Goal: Task Accomplishment & Management: Manage account settings

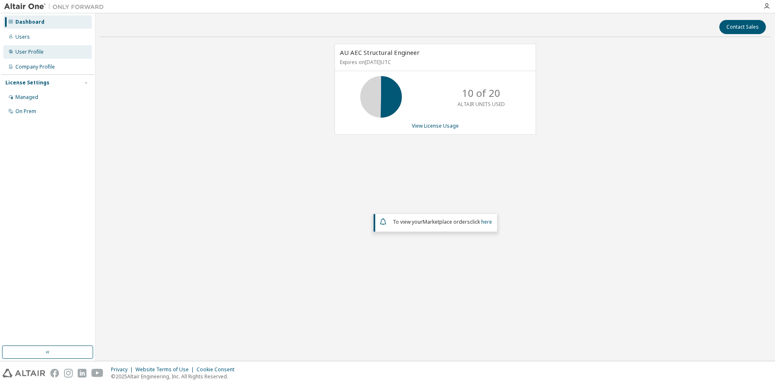
click at [50, 56] on div "User Profile" at bounding box center [47, 51] width 88 height 13
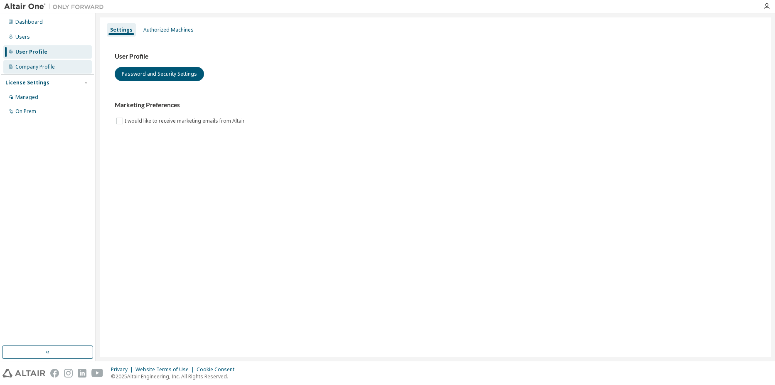
click at [53, 69] on div "Company Profile" at bounding box center [34, 67] width 39 height 7
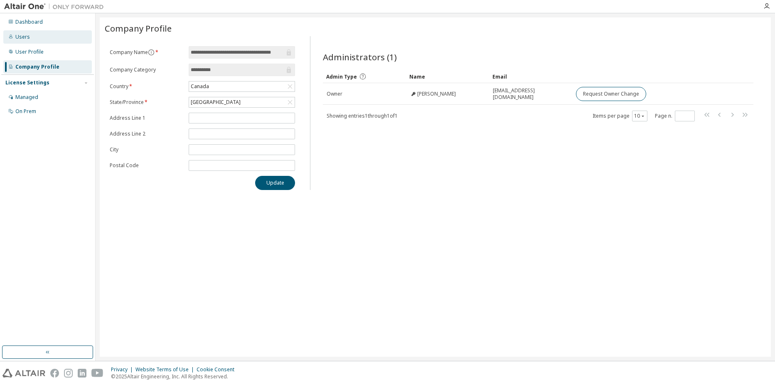
click at [41, 37] on div "Users" at bounding box center [47, 36] width 88 height 13
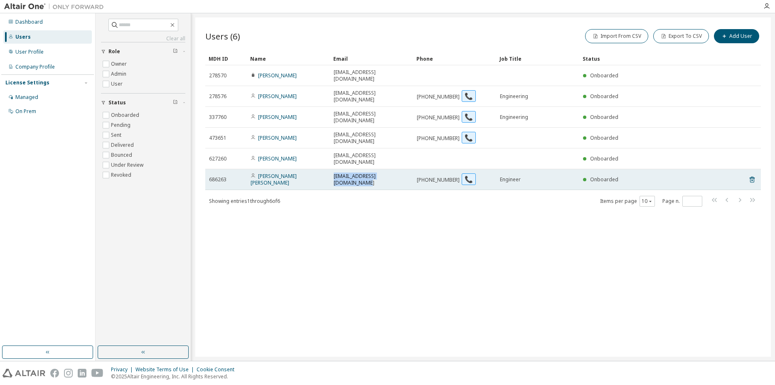
drag, startPoint x: 332, startPoint y: 147, endPoint x: 410, endPoint y: 146, distance: 78.9
click at [410, 169] on td "fyuexu@marathonunderground.com" at bounding box center [371, 179] width 83 height 21
drag, startPoint x: 410, startPoint y: 146, endPoint x: 395, endPoint y: 146, distance: 15.8
click at [395, 173] on span "fyuexu@marathonunderground.com" at bounding box center [372, 179] width 76 height 13
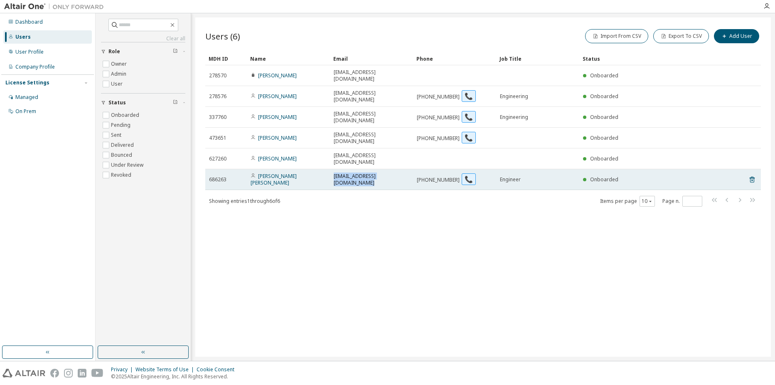
click at [395, 173] on span "fyuexu@marathonunderground.com" at bounding box center [372, 179] width 76 height 13
click at [272, 172] on link "Fred Yue Xu" at bounding box center [273, 179] width 46 height 14
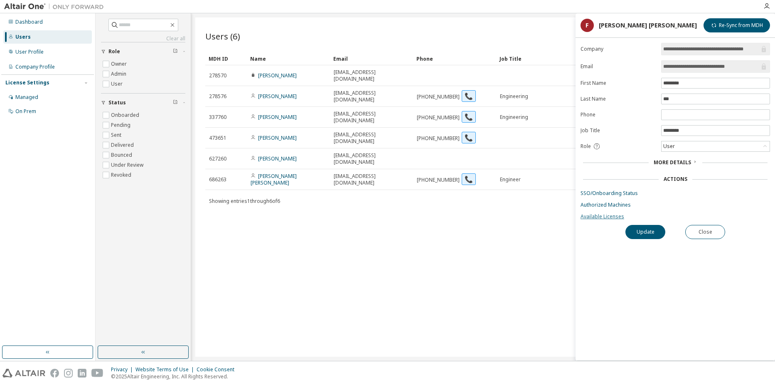
click at [603, 217] on link "Available Licenses" at bounding box center [674, 216] width 189 height 7
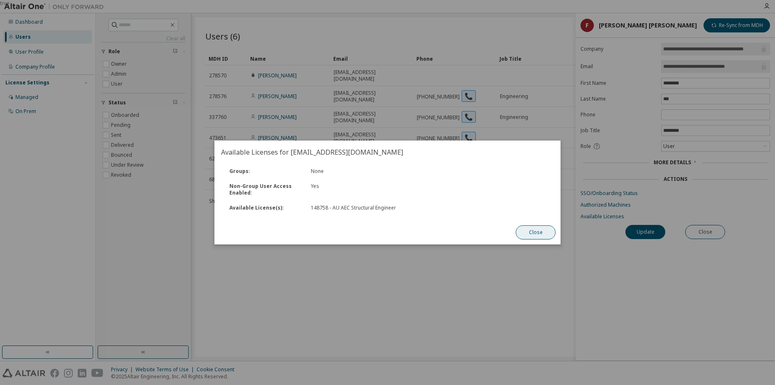
click at [532, 231] on button "Close" at bounding box center [536, 232] width 40 height 14
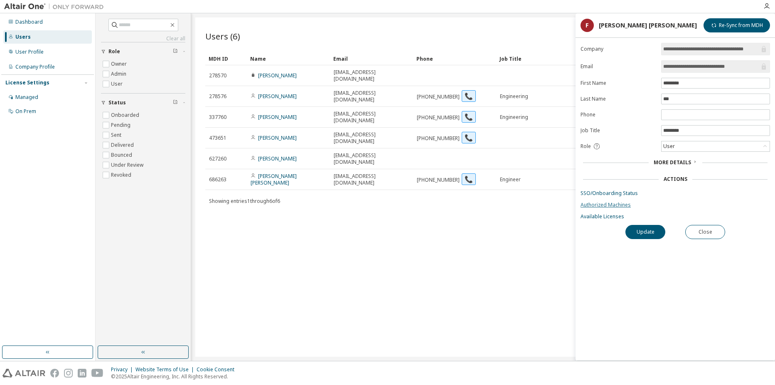
click at [608, 206] on link "Authorized Machines" at bounding box center [674, 204] width 189 height 7
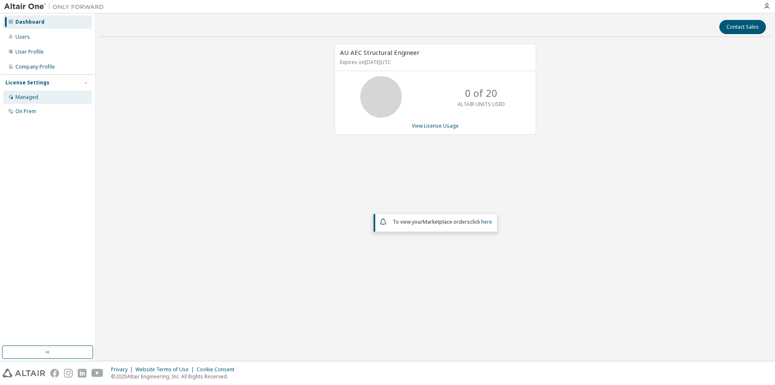
click at [29, 98] on div "Managed" at bounding box center [26, 97] width 23 height 7
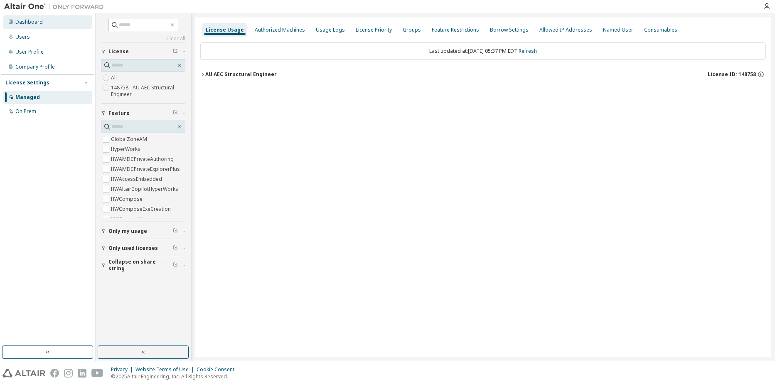
click at [34, 24] on div "Dashboard" at bounding box center [28, 22] width 27 height 7
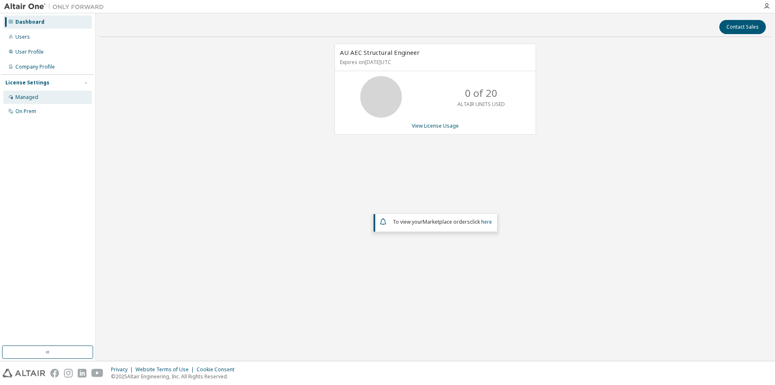
click at [59, 102] on div "Managed" at bounding box center [47, 97] width 88 height 13
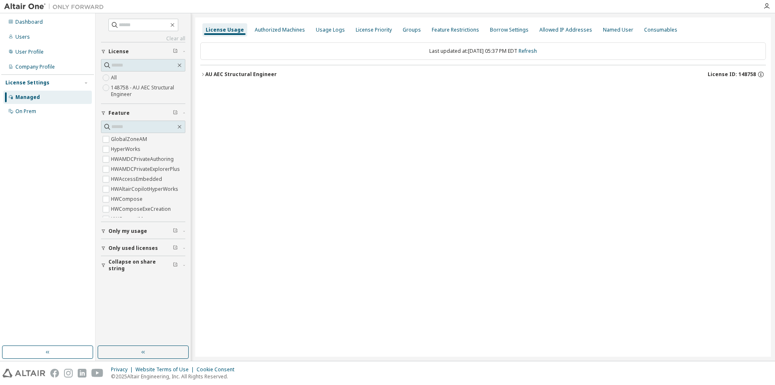
click at [142, 247] on span "Only used licenses" at bounding box center [132, 248] width 49 height 7
click at [30, 41] on div "Users" at bounding box center [47, 36] width 88 height 13
